Goal: Information Seeking & Learning: Learn about a topic

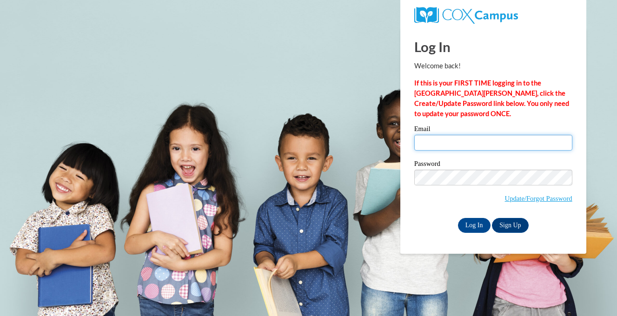
click at [437, 144] on input "Email" at bounding box center [493, 143] width 158 height 16
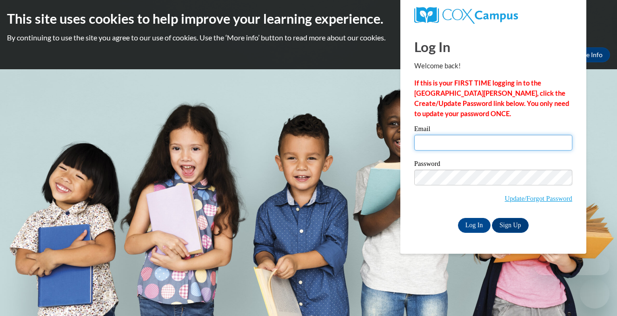
type input "[EMAIL_ADDRESS][DOMAIN_NAME]"
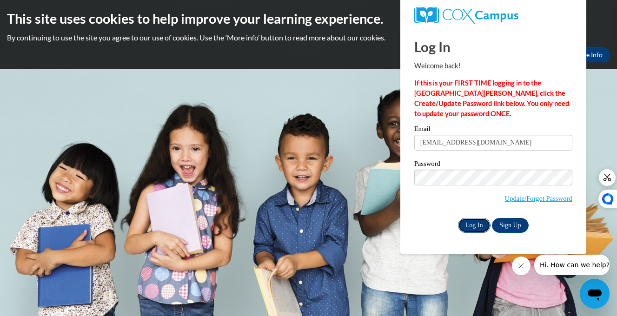
click at [473, 226] on input "Log In" at bounding box center [474, 225] width 33 height 15
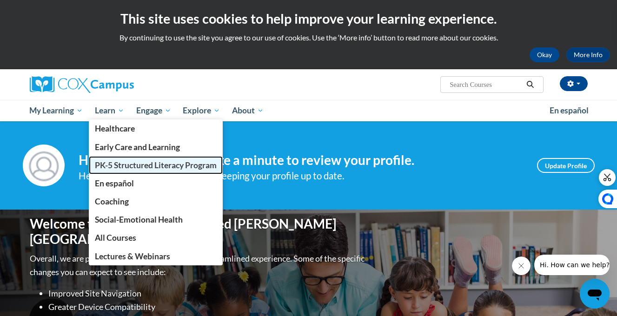
click at [132, 165] on span "PK-5 Structured Literacy Program" at bounding box center [156, 165] width 122 height 10
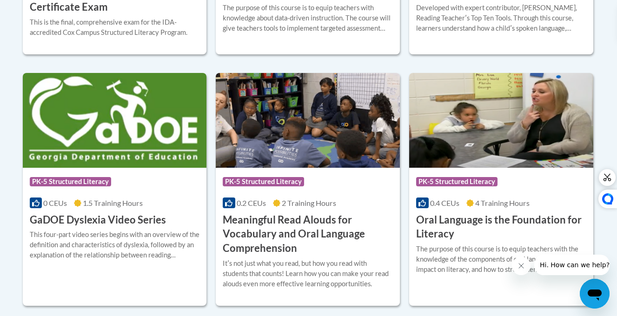
scroll to position [611, 0]
